Goal: Transaction & Acquisition: Obtain resource

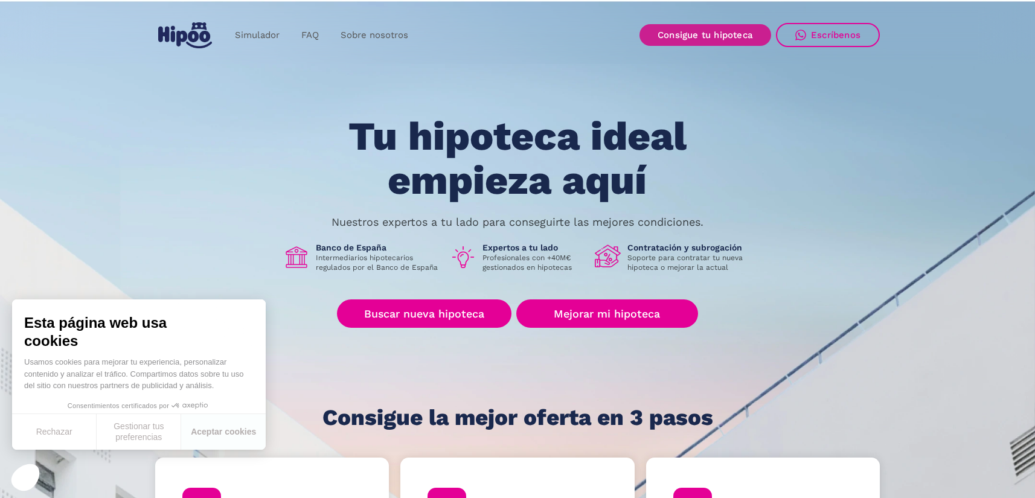
click at [719, 36] on link "Consigue tu hipoteca" at bounding box center [706, 35] width 132 height 22
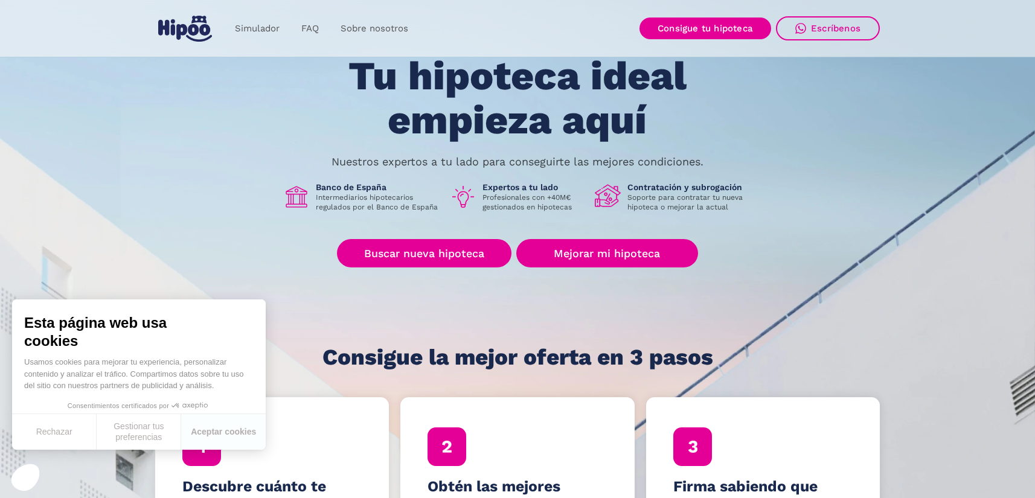
scroll to position [302, 0]
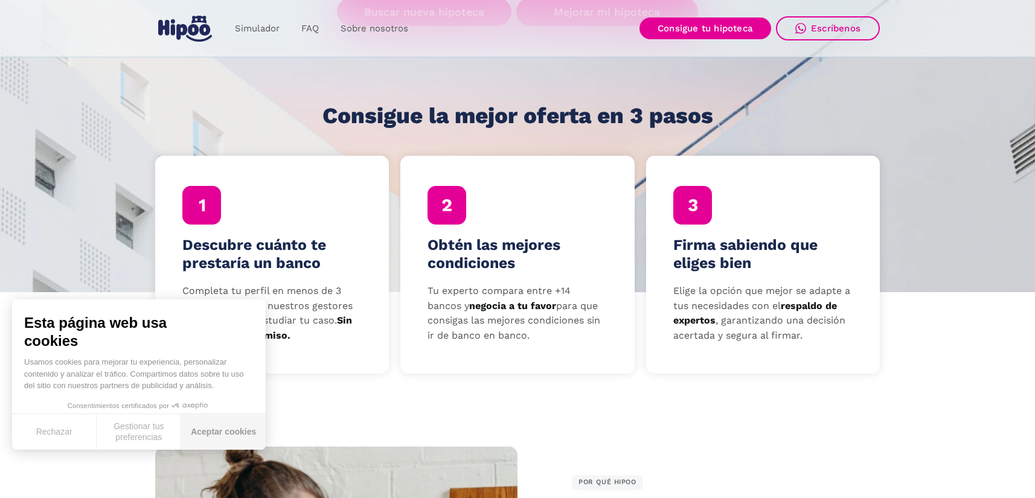
click at [251, 422] on button "Aceptar cookies" at bounding box center [223, 432] width 85 height 36
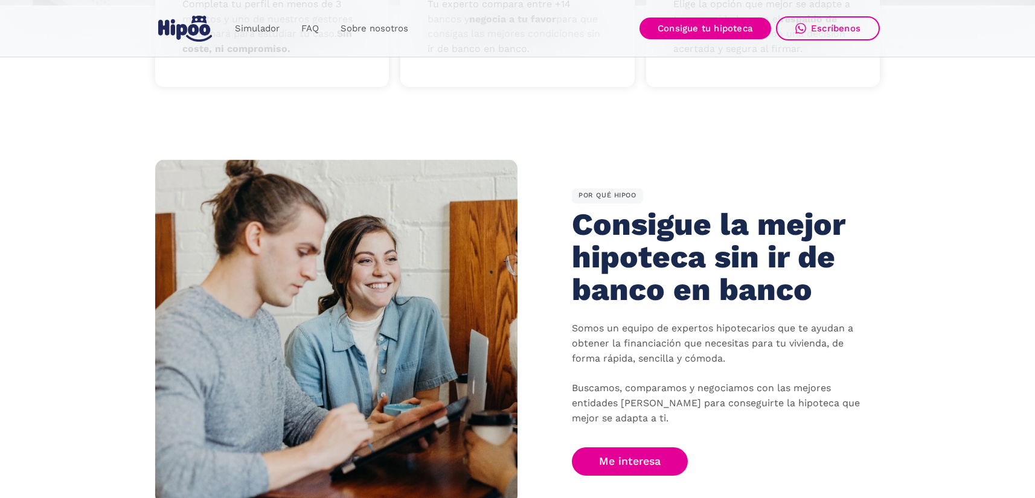
scroll to position [785, 0]
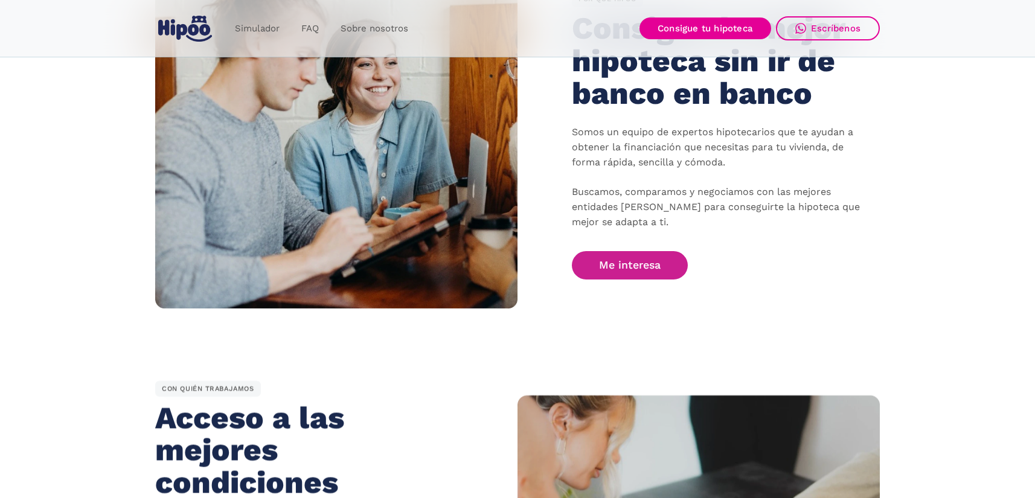
click at [611, 265] on link "Me interesa" at bounding box center [630, 265] width 116 height 28
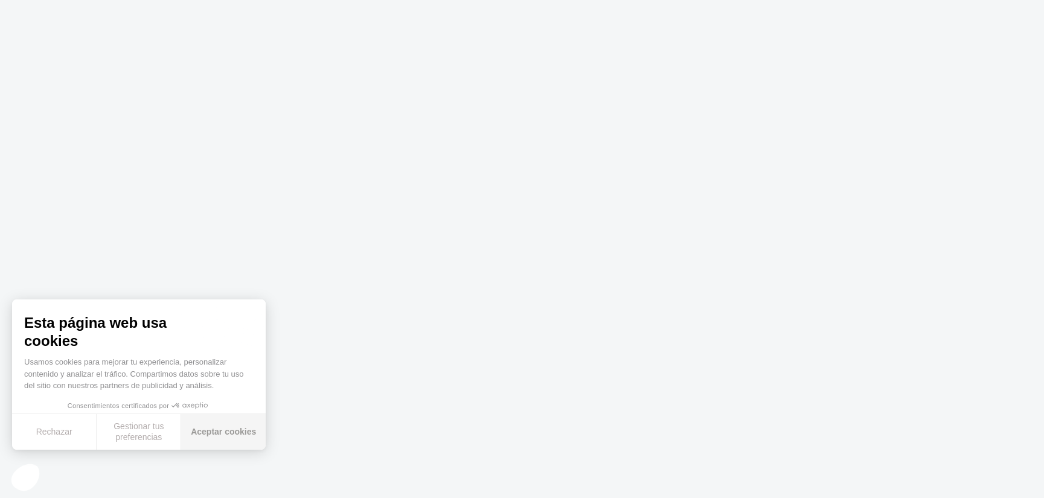
click at [223, 436] on button "Aceptar cookies" at bounding box center [223, 432] width 85 height 36
